Goal: Information Seeking & Learning: Check status

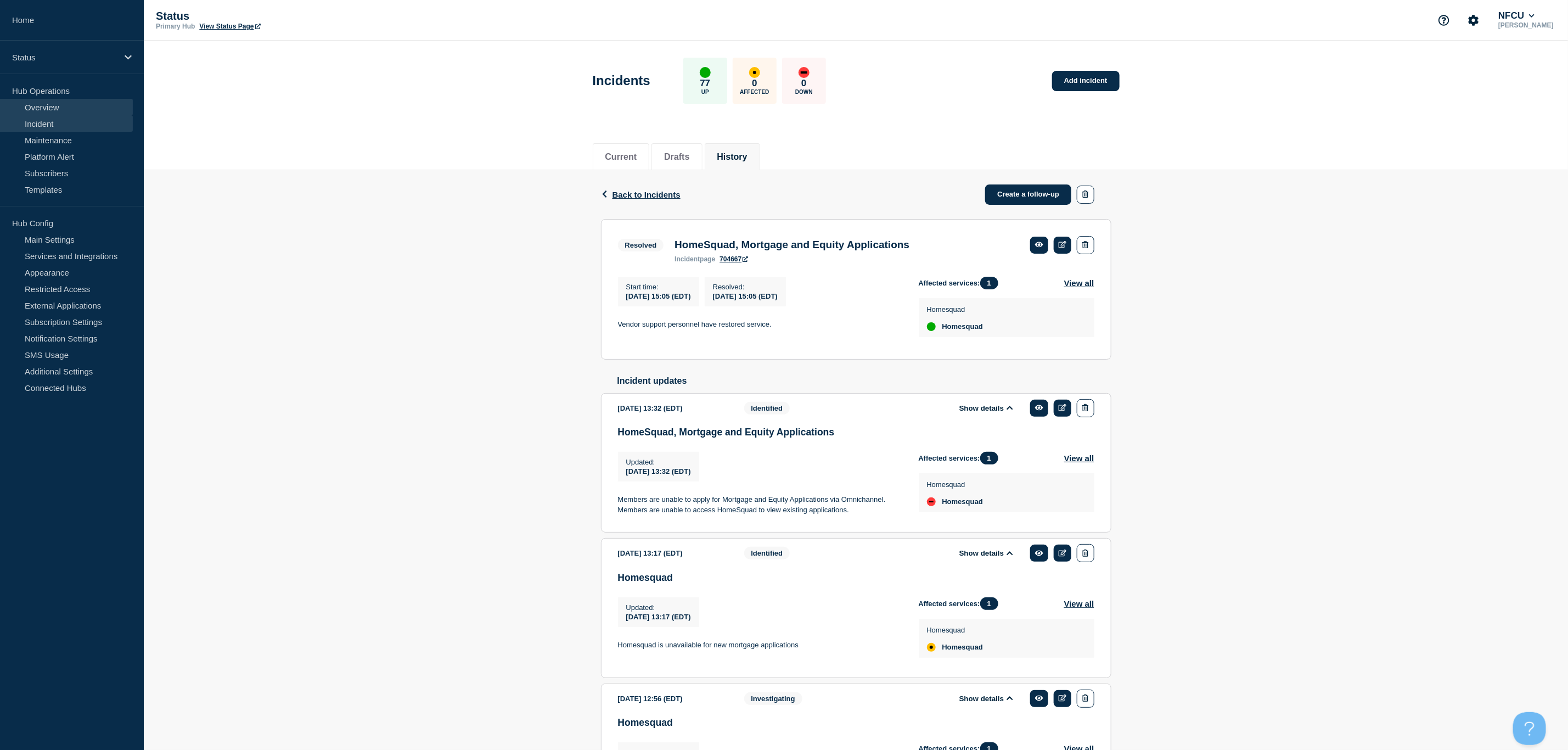
drag, startPoint x: 0, startPoint y: 0, endPoint x: 45, endPoint y: 111, distance: 119.8
click at [45, 111] on link "Overview" at bounding box center [66, 106] width 133 height 17
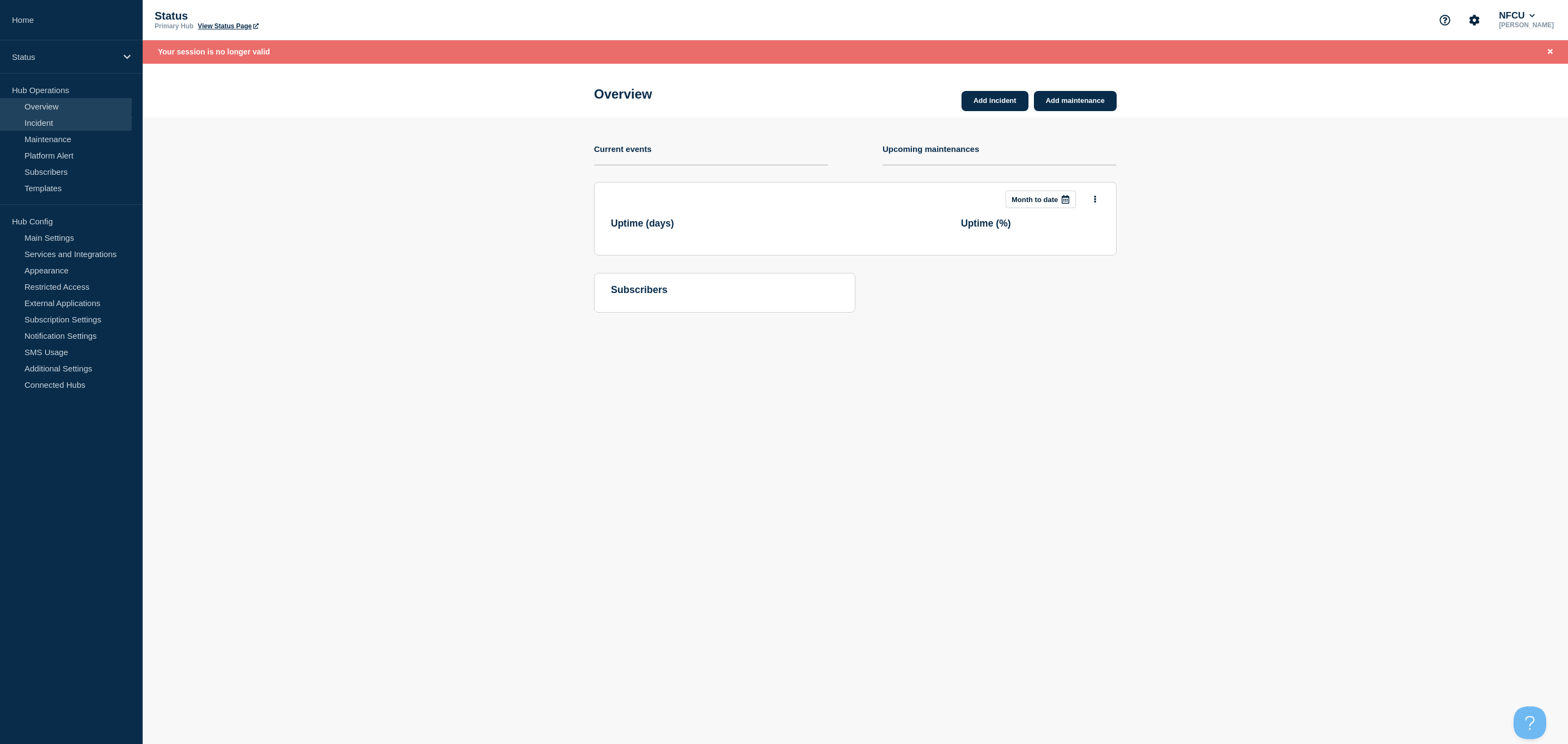
click at [38, 124] on link "Incident" at bounding box center [66, 122] width 131 height 16
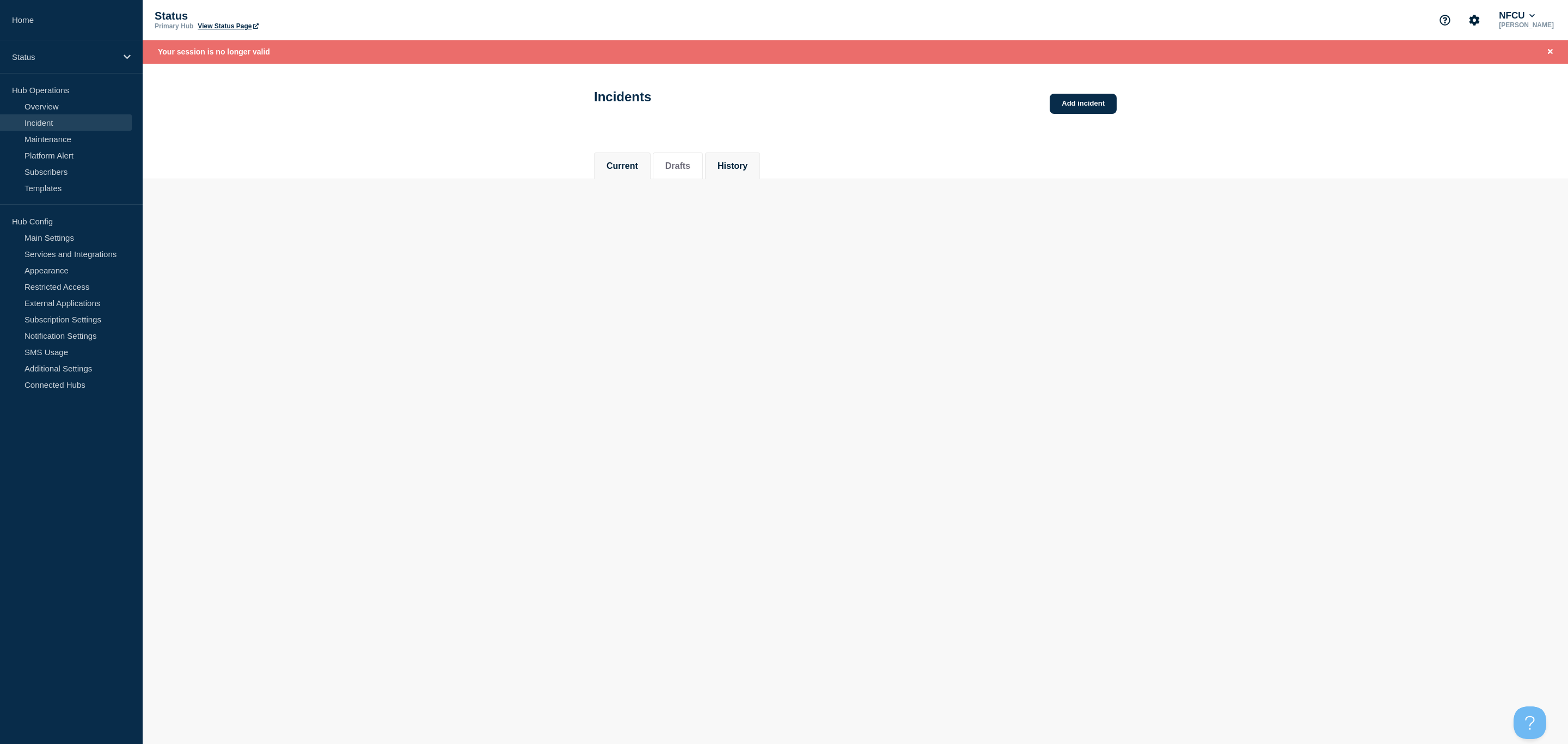
click at [745, 175] on li "History" at bounding box center [733, 166] width 55 height 27
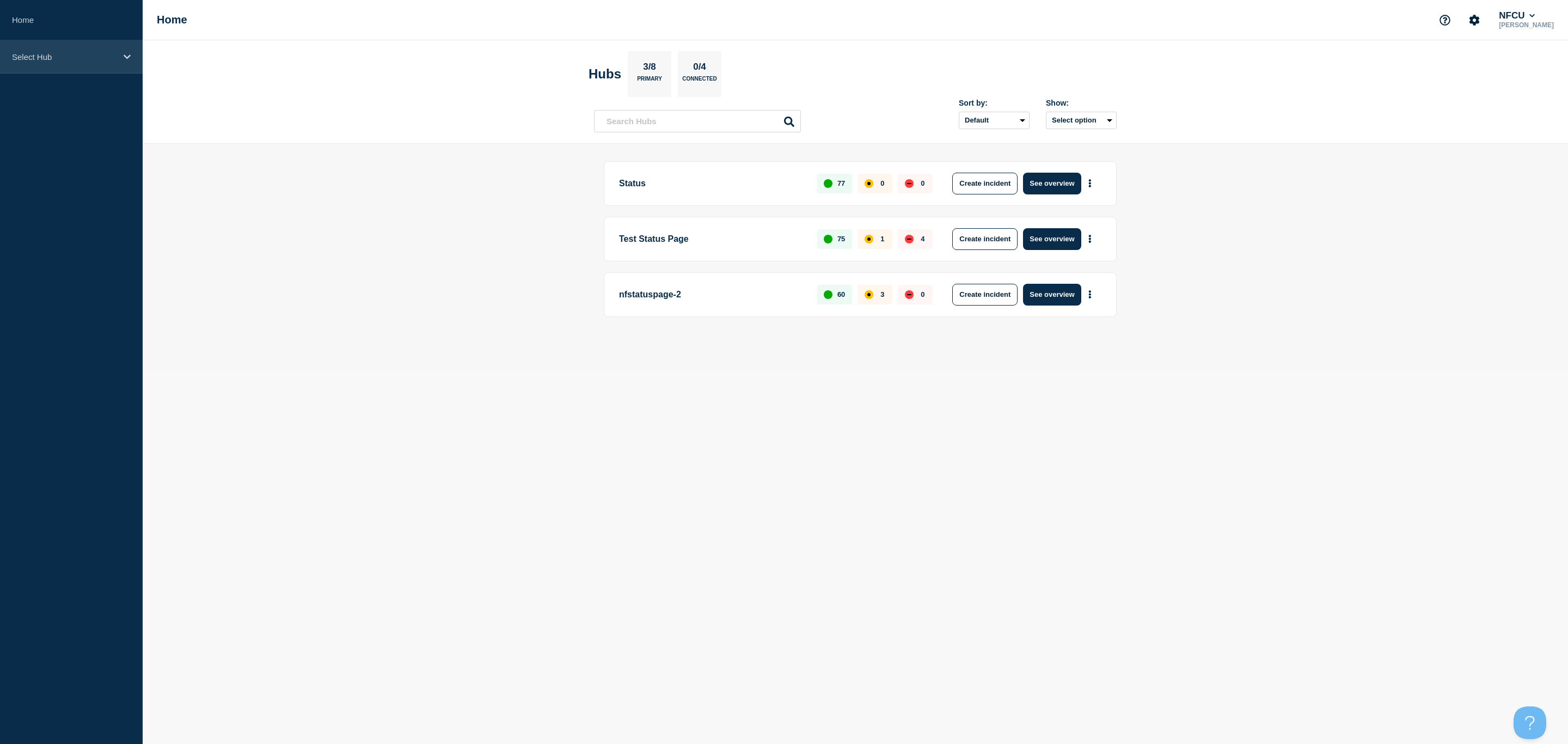
click at [52, 52] on p "Select Hub" at bounding box center [64, 57] width 104 height 10
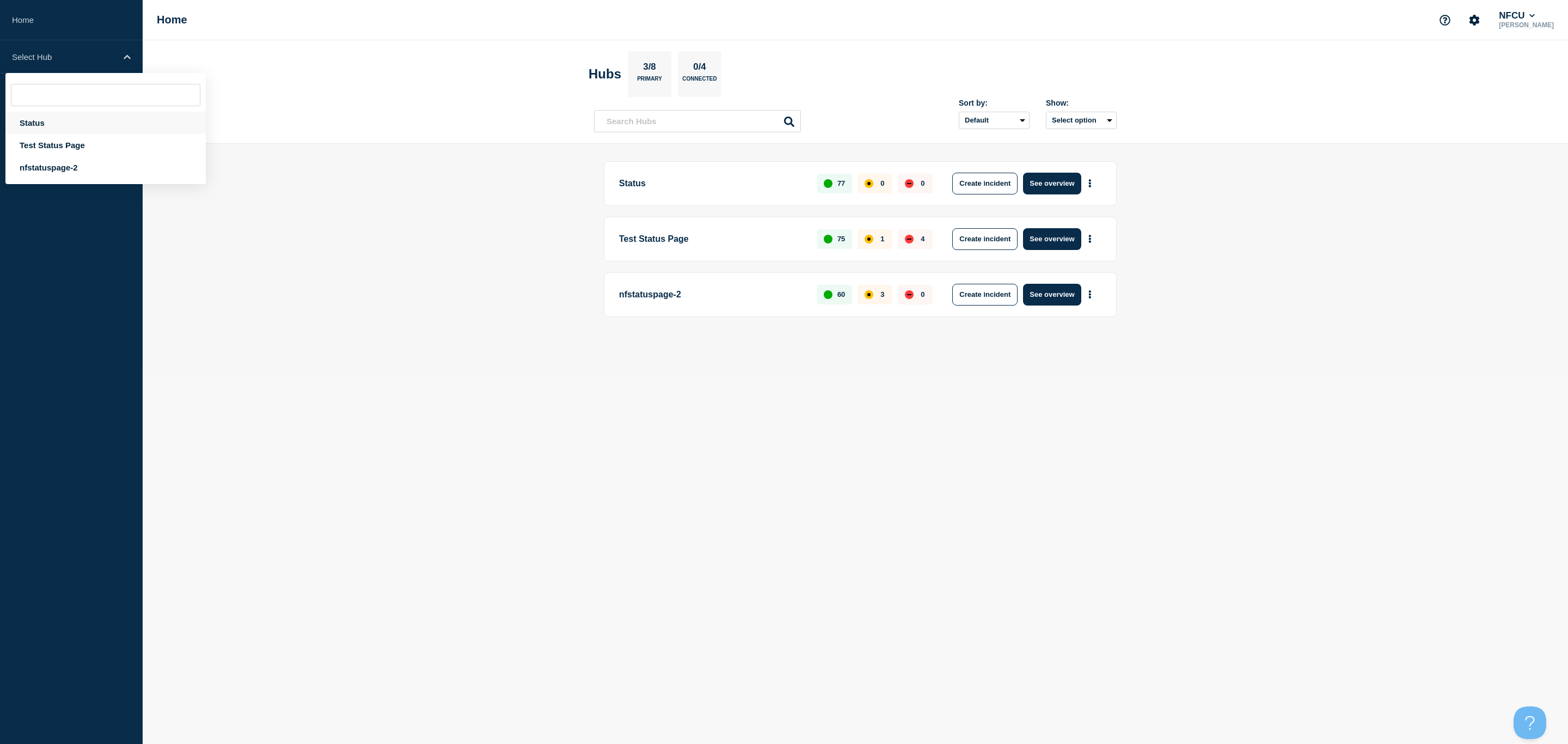
click at [37, 120] on div "Status" at bounding box center [105, 122] width 200 height 22
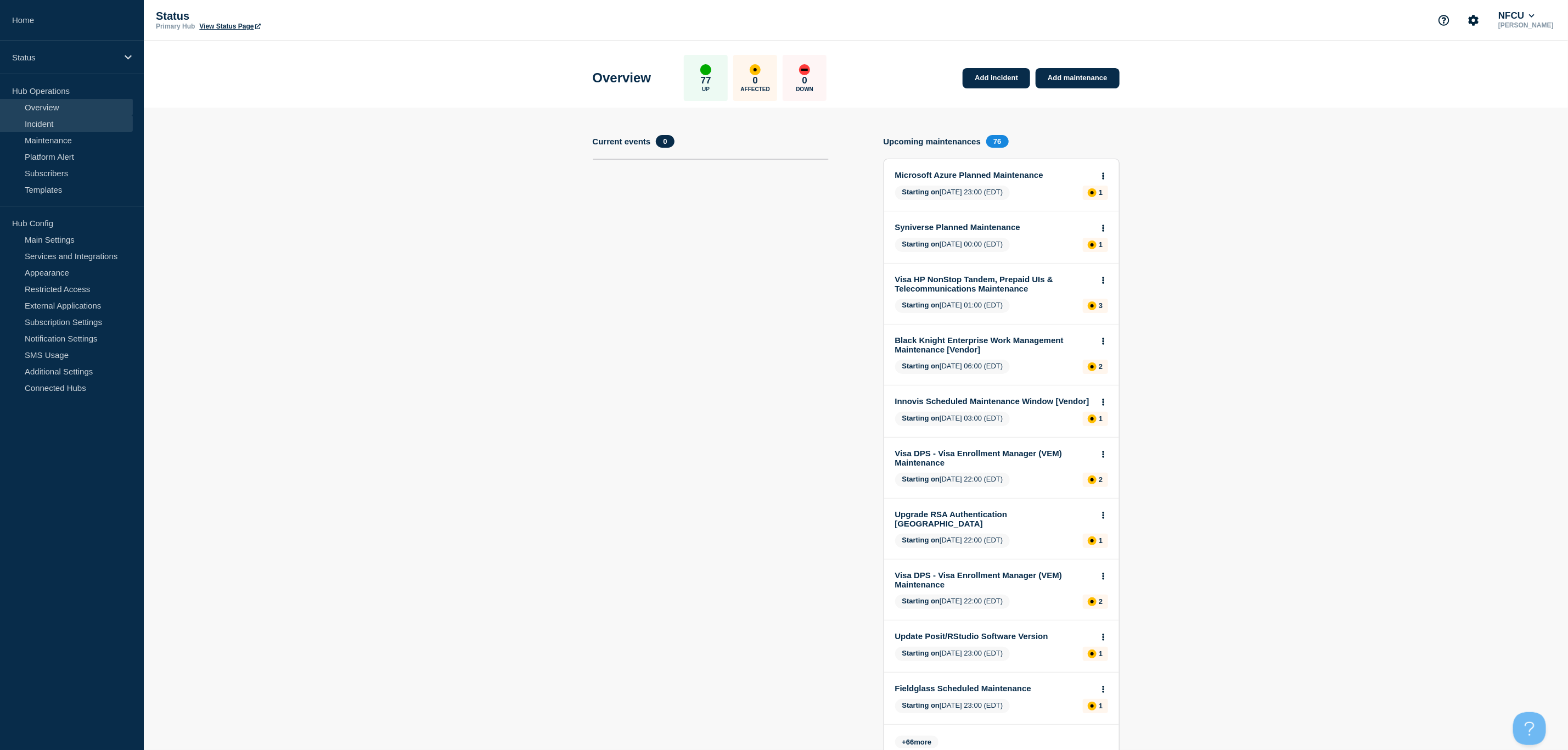
click at [38, 126] on link "Incident" at bounding box center [66, 123] width 133 height 17
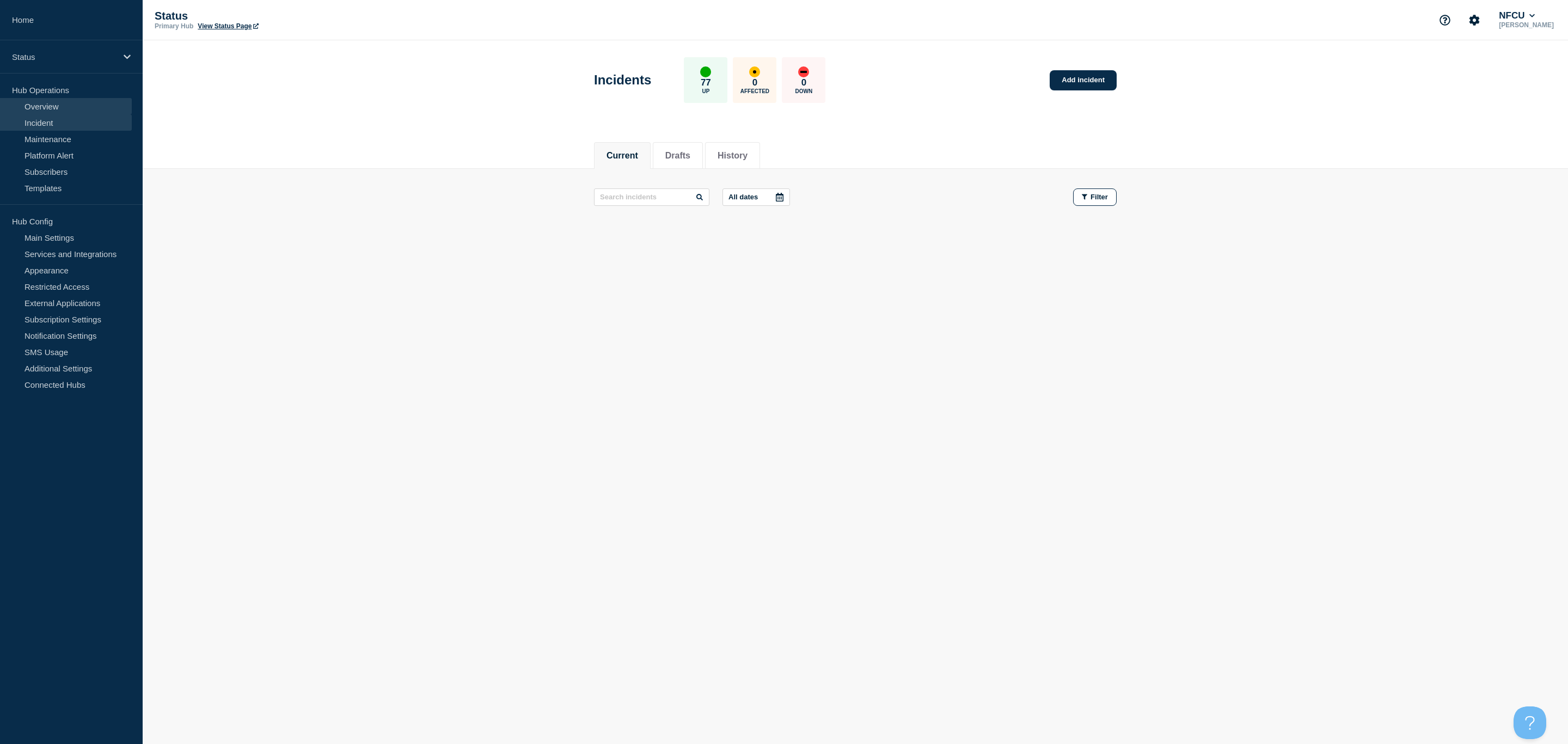
click at [40, 111] on link "Overview" at bounding box center [66, 105] width 131 height 16
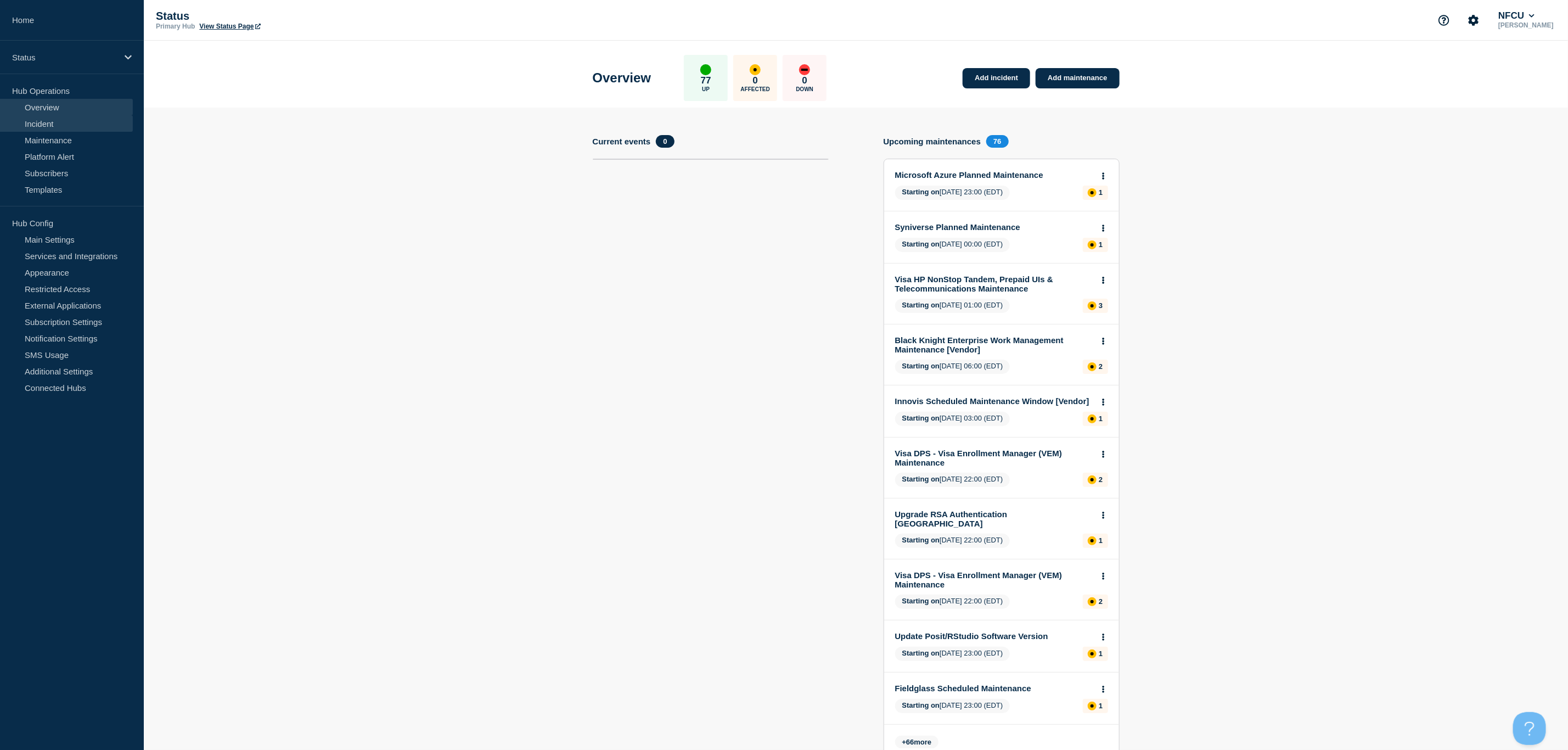
click at [62, 121] on link "Incident" at bounding box center [66, 123] width 133 height 17
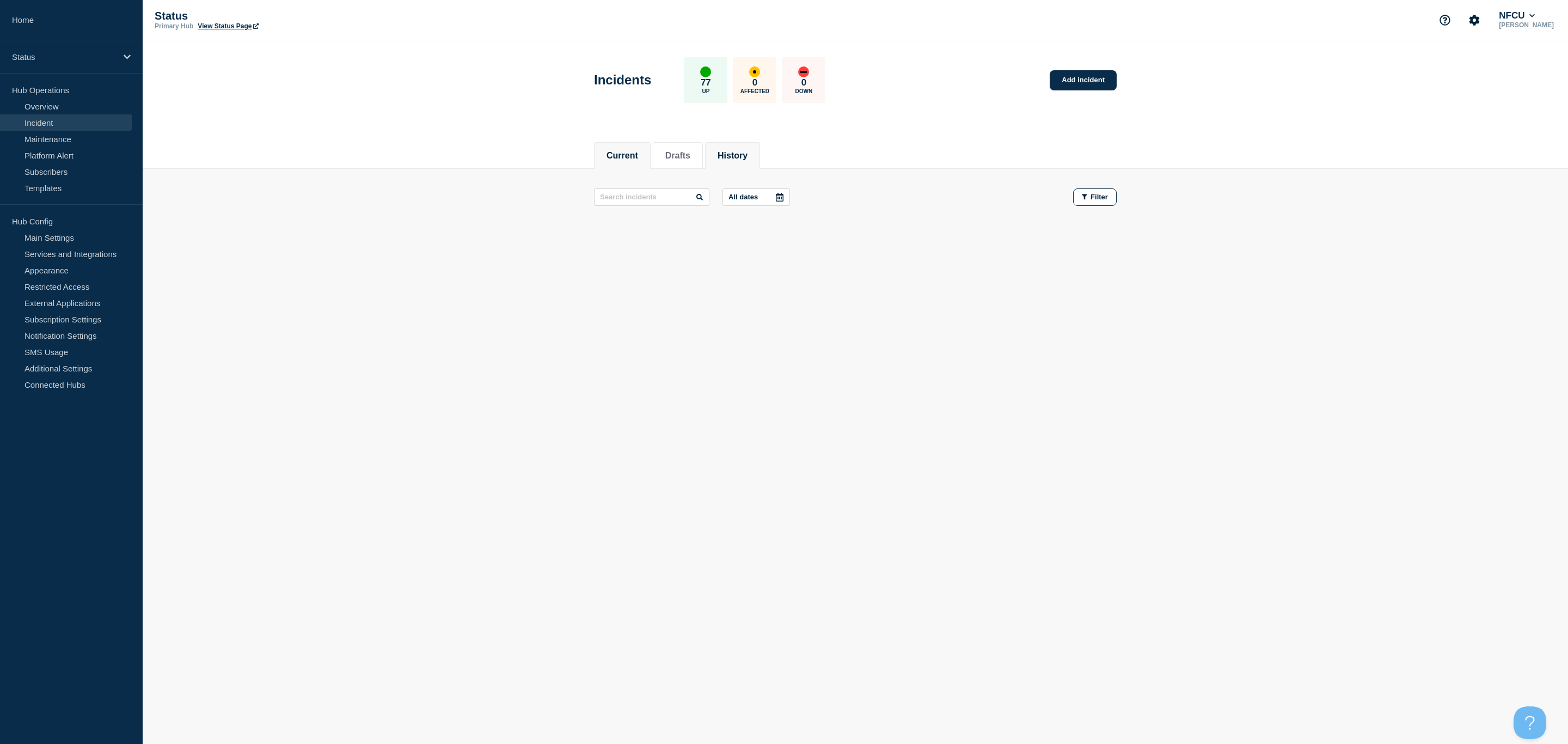
click at [750, 143] on li "History" at bounding box center [733, 156] width 55 height 27
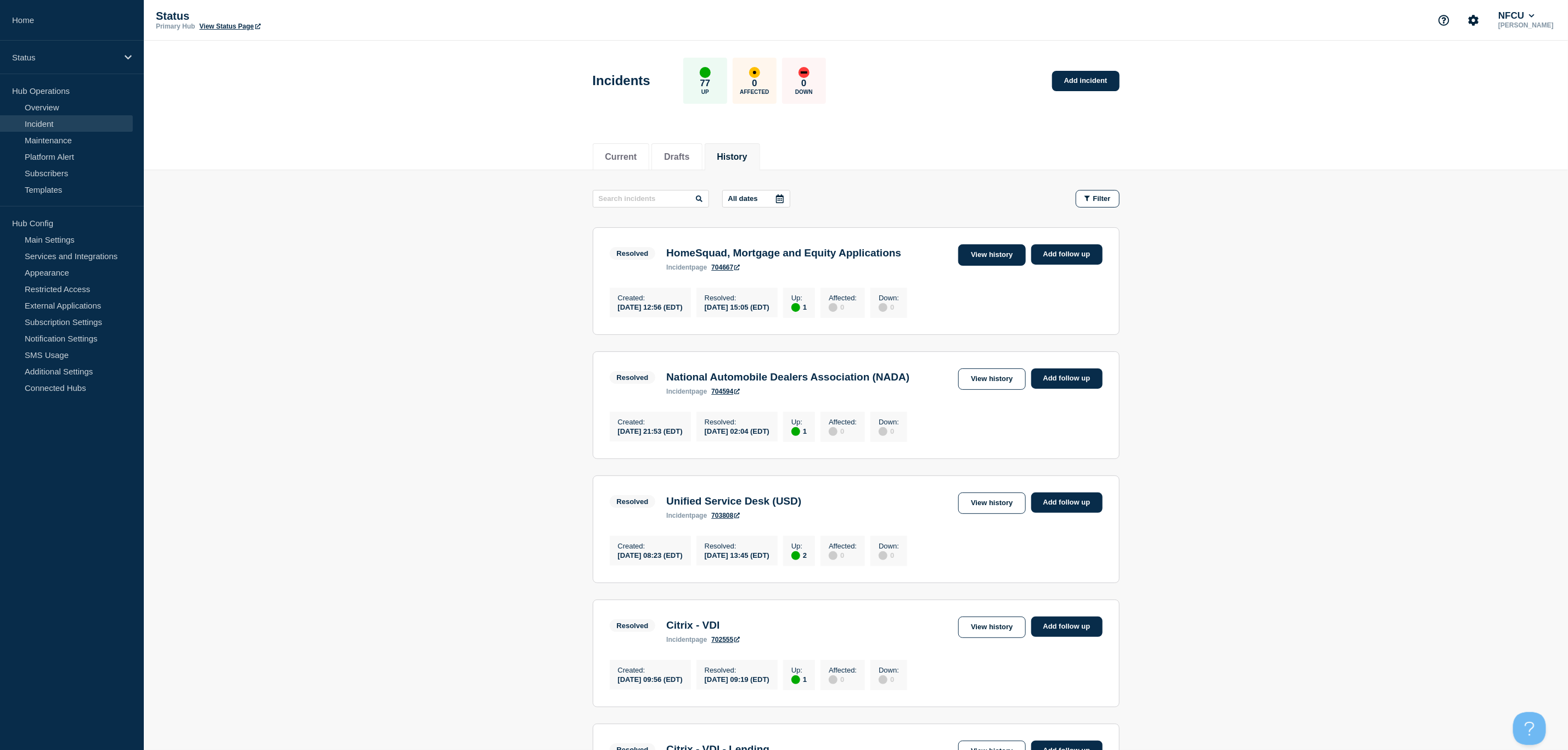
click at [983, 247] on link "View history" at bounding box center [992, 255] width 67 height 21
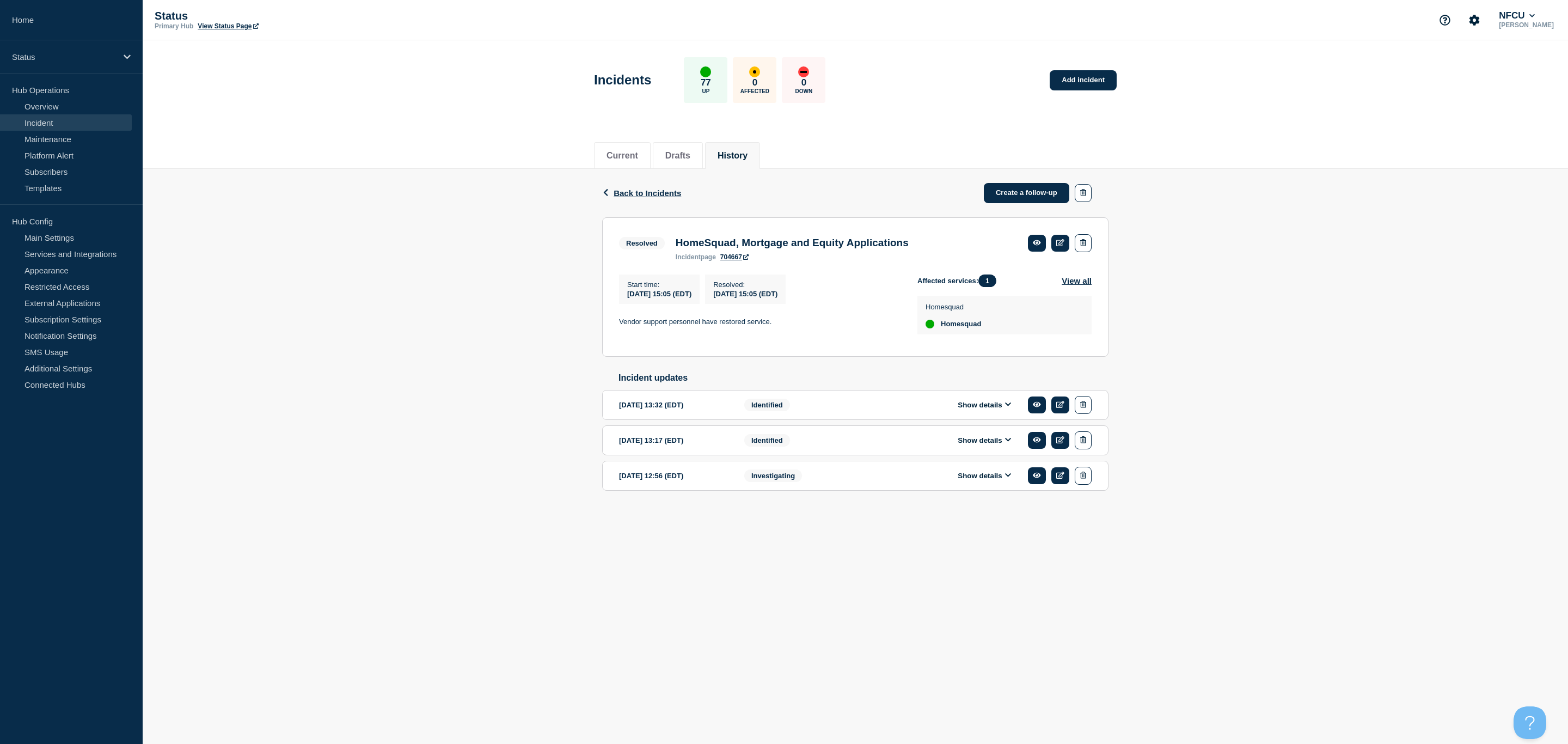
click at [1007, 444] on icon at bounding box center [1008, 439] width 7 height 7
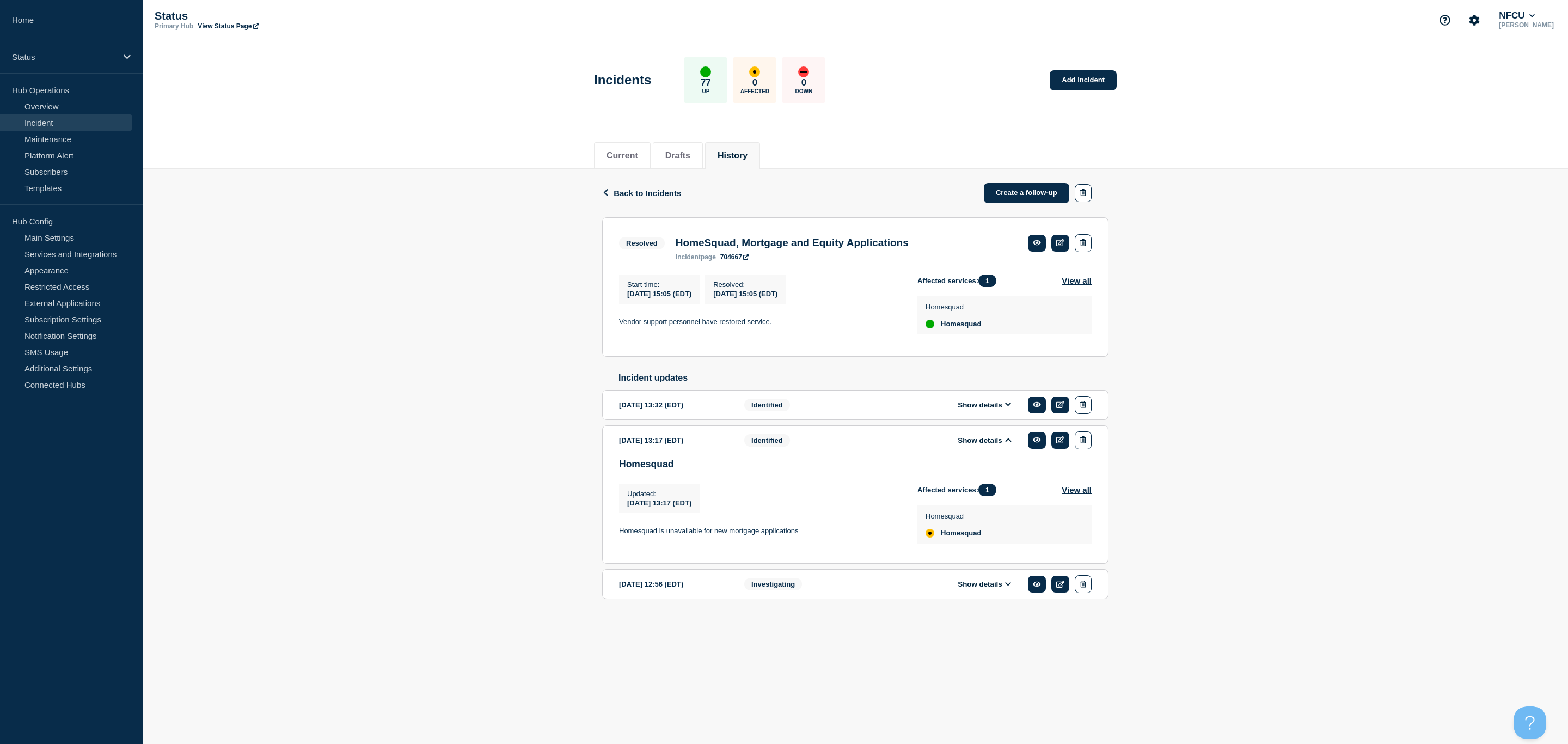
click at [1008, 403] on div "Show details" at bounding box center [993, 405] width 199 height 18
click at [1007, 407] on div "Show details" at bounding box center [993, 405] width 199 height 18
click at [1007, 408] on icon at bounding box center [1008, 404] width 7 height 7
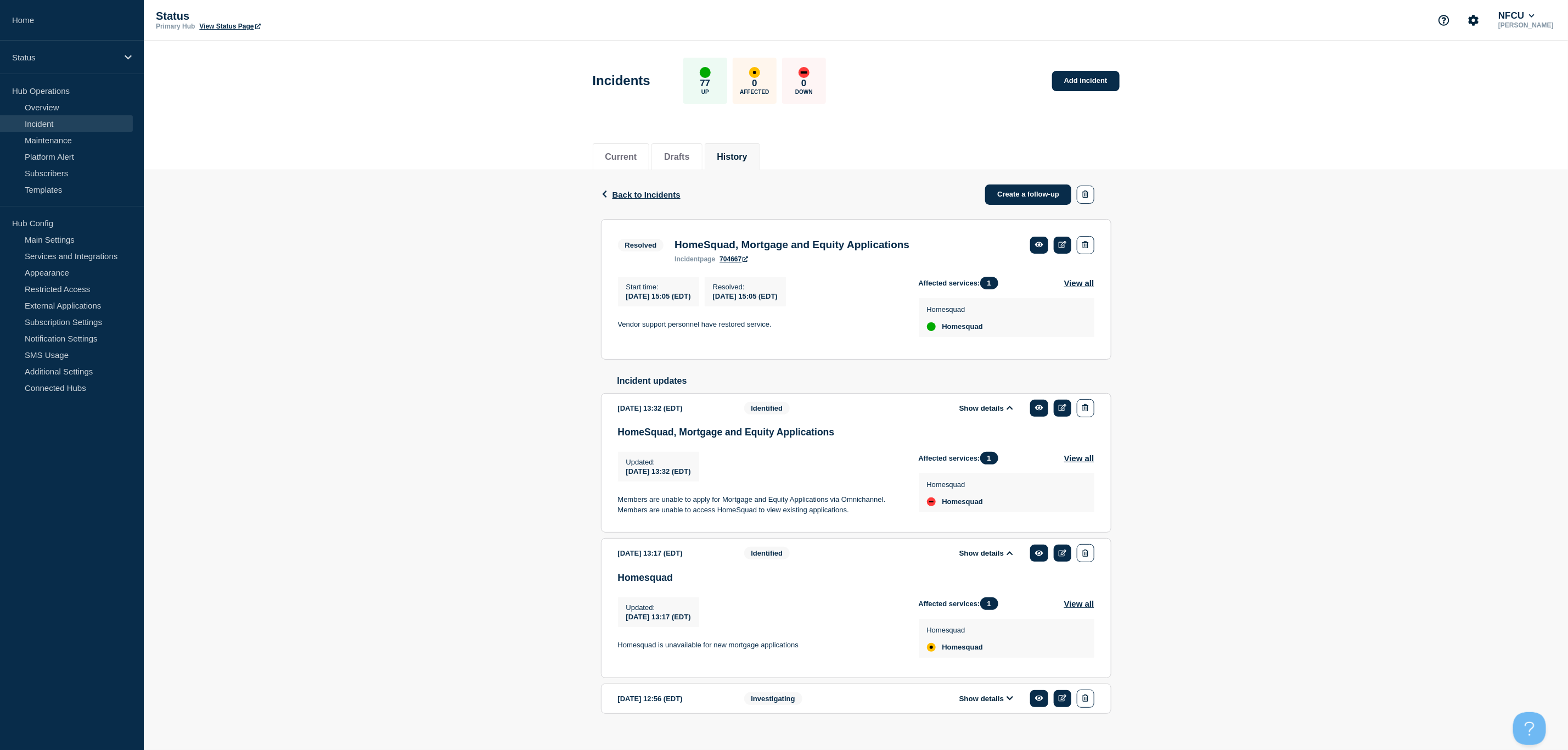
drag, startPoint x: 854, startPoint y: 522, endPoint x: 614, endPoint y: 509, distance: 240.4
click at [614, 509] on section "2025-08-28 13:32 (EDT) Show details Identified HomeSquad, Mortgage and Equity A…" at bounding box center [857, 463] width 511 height 140
click at [857, 514] on p "Members are unable to apply for Mortgage and Equity Applications via Omnichanne…" at bounding box center [759, 505] width 284 height 20
drag, startPoint x: 860, startPoint y: 521, endPoint x: 618, endPoint y: 510, distance: 242.2
click at [618, 510] on p "Members are unable to apply for Mortgage and Equity Applications via Omnichanne…" at bounding box center [759, 505] width 284 height 20
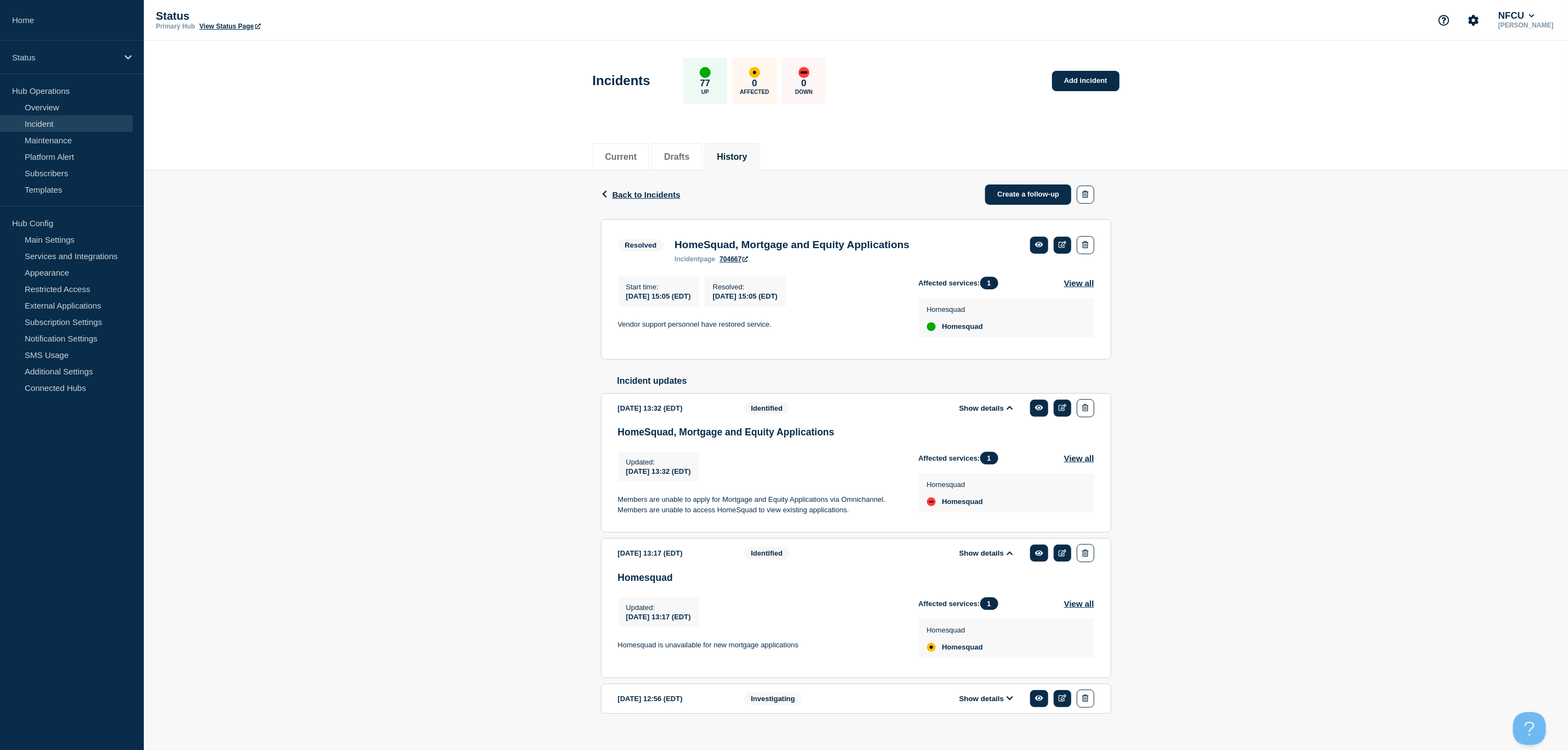
copy p "Members are unable to apply for Mortgage and Equity Applications via Omnichanne…"
